Goal: Go to known website: Access a specific website the user already knows

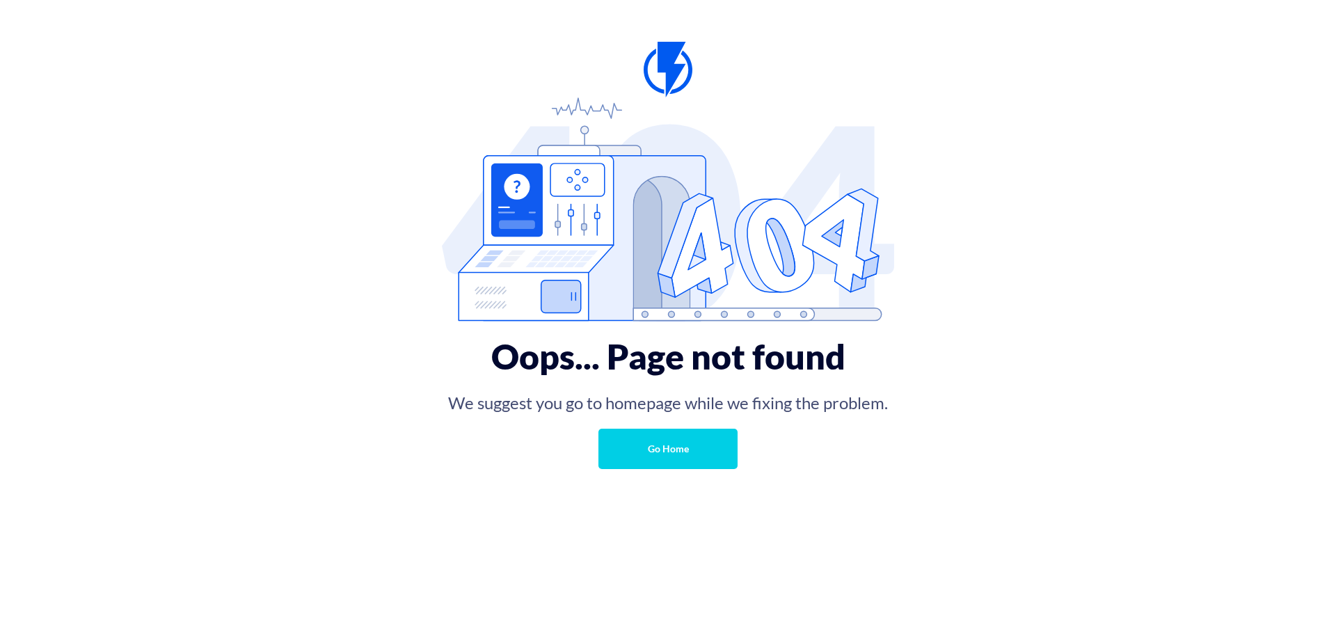
click at [558, 305] on img at bounding box center [668, 208] width 452 height 223
click at [667, 457] on link "Go Home" at bounding box center [668, 449] width 139 height 40
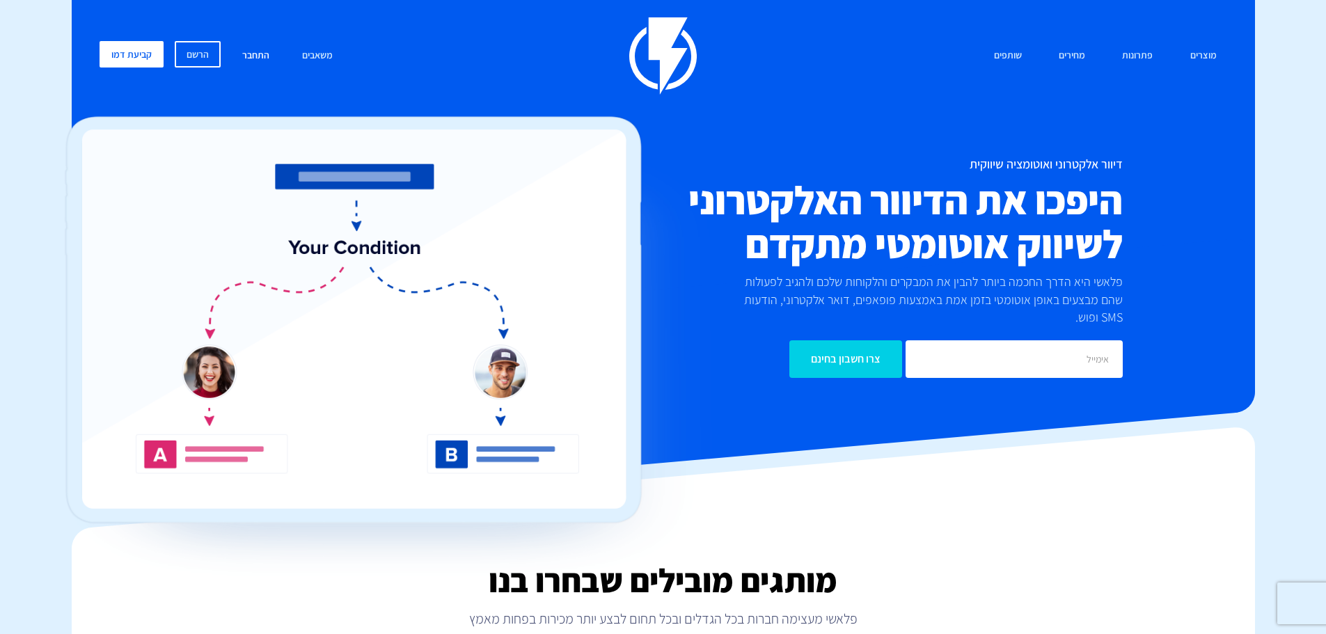
click at [249, 49] on link "התחבר" at bounding box center [256, 56] width 48 height 30
